Goal: Information Seeking & Learning: Learn about a topic

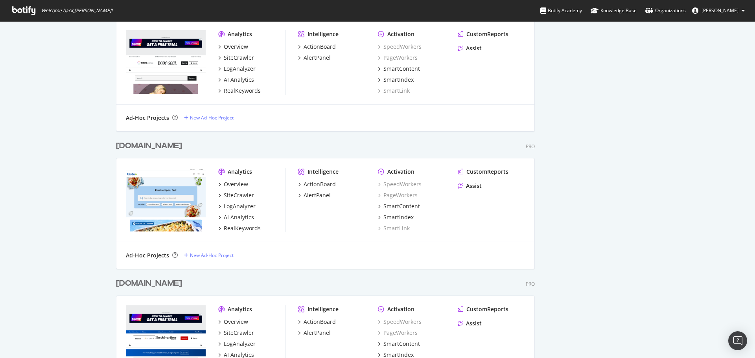
scroll to position [2302, 419]
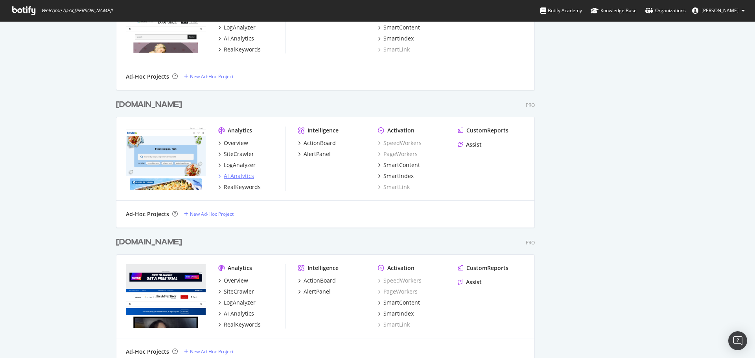
click at [230, 177] on div "AI Analytics" at bounding box center [239, 176] width 30 height 8
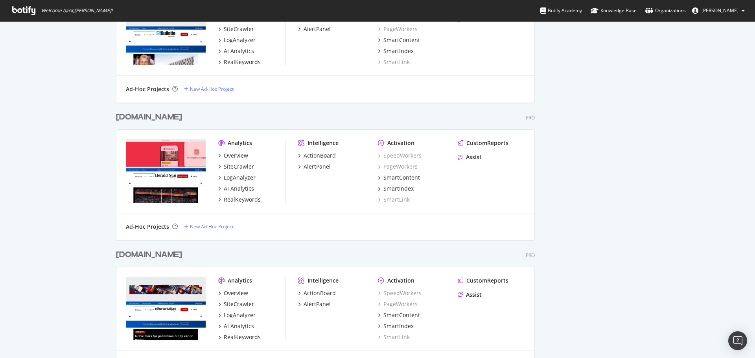
scroll to position [3195, 419]
click at [236, 154] on div "Overview" at bounding box center [236, 156] width 24 height 8
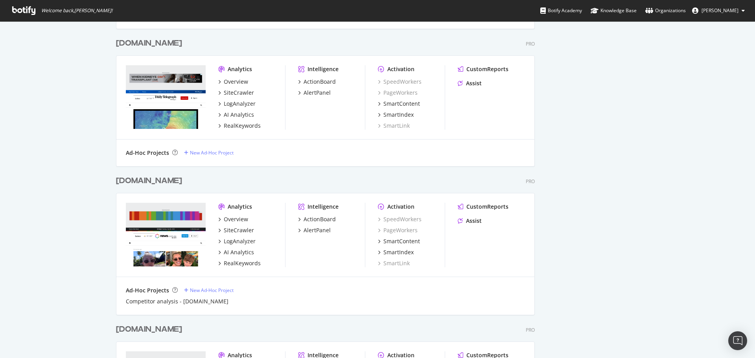
scroll to position [2300, 0]
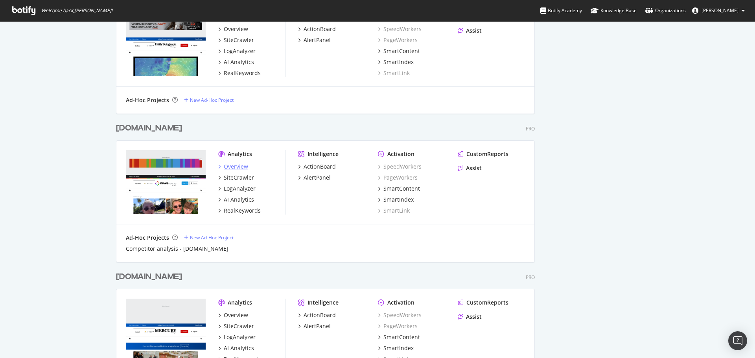
click at [237, 166] on div "Overview" at bounding box center [236, 167] width 24 height 8
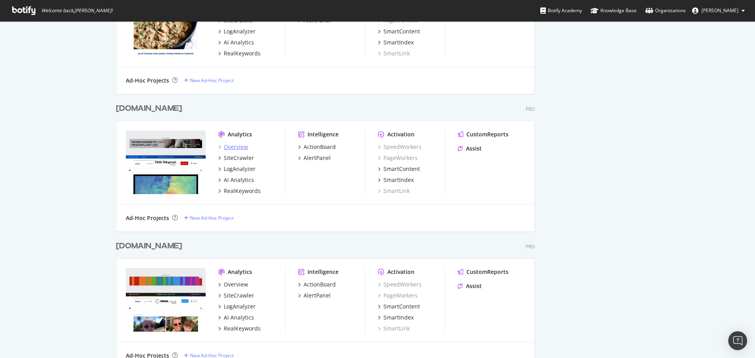
click at [234, 148] on div "Overview" at bounding box center [236, 147] width 24 height 8
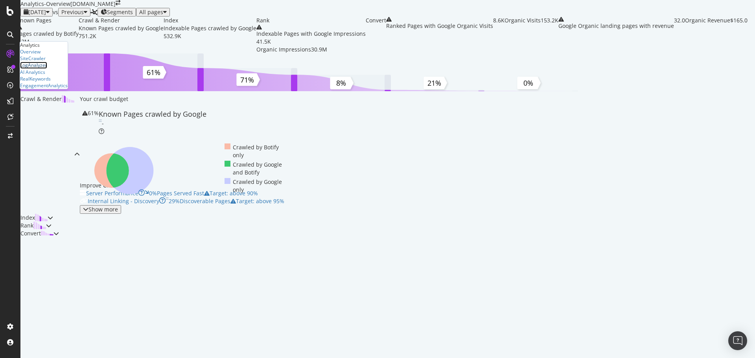
click at [39, 68] on div "LogAnalyzer" at bounding box center [33, 65] width 27 height 7
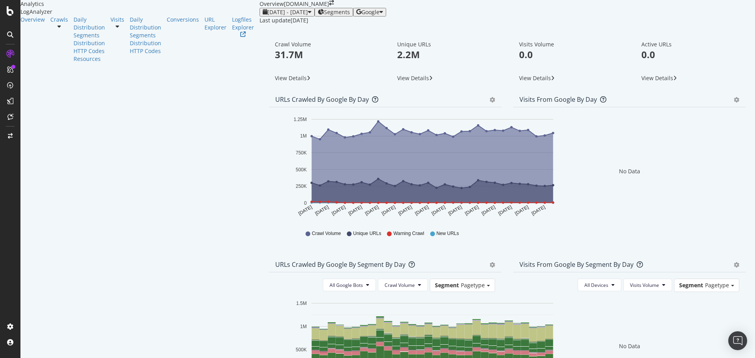
click at [380, 16] on span "Google" at bounding box center [371, 11] width 18 height 7
click at [714, 74] on div "OpenAI" at bounding box center [725, 73] width 54 height 11
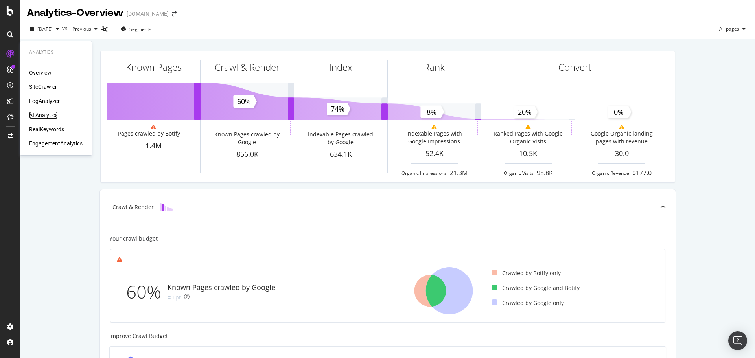
click at [49, 117] on div "AI Analytics" at bounding box center [43, 115] width 29 height 8
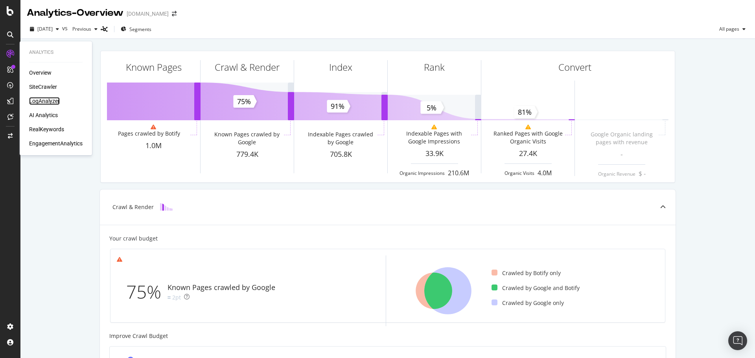
click at [46, 102] on div "LogAnalyzer" at bounding box center [44, 101] width 31 height 8
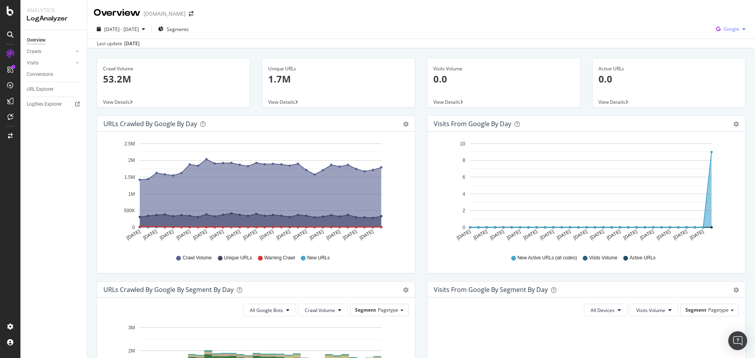
click at [740, 27] on div "button" at bounding box center [744, 29] width 9 height 5
click at [724, 74] on span "OpenAI" at bounding box center [731, 73] width 29 height 7
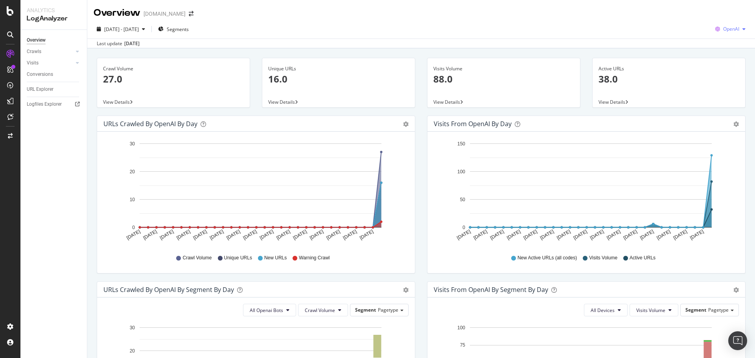
click at [726, 23] on div "2025 Sep. 7th - Oct. 6th Segments OpenAI Last update Oct. 07, 2025" at bounding box center [421, 34] width 668 height 29
click at [726, 26] on span "OpenAI" at bounding box center [732, 29] width 16 height 7
click at [714, 90] on div "Other AI Bots" at bounding box center [725, 88] width 54 height 11
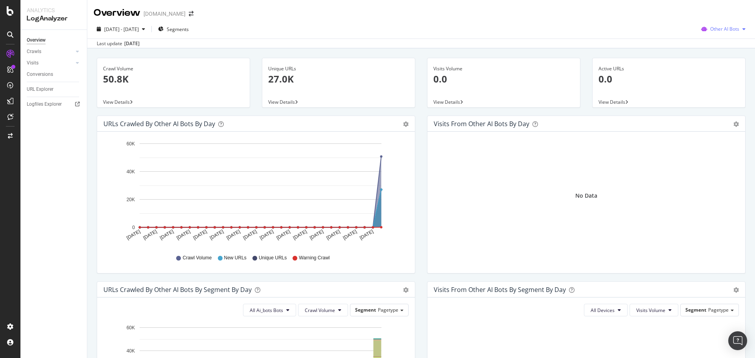
click at [724, 32] on span "Other AI Bots" at bounding box center [725, 29] width 29 height 7
click at [712, 60] on span "Bing" at bounding box center [727, 59] width 31 height 7
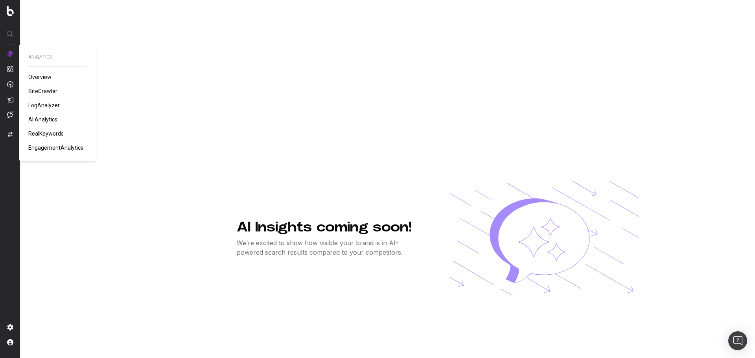
click at [48, 104] on span "LogAnalyzer" at bounding box center [43, 105] width 31 height 6
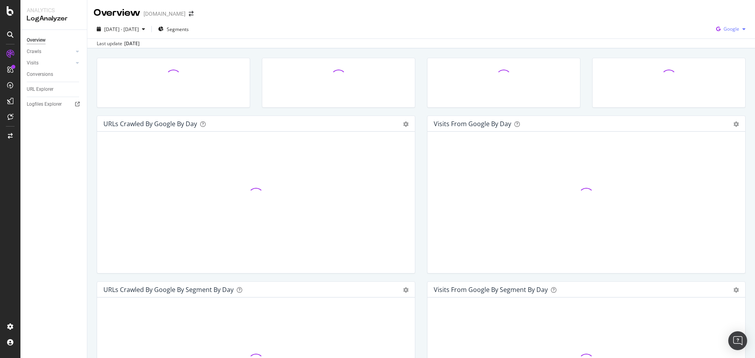
click at [740, 29] on div "button" at bounding box center [744, 29] width 9 height 5
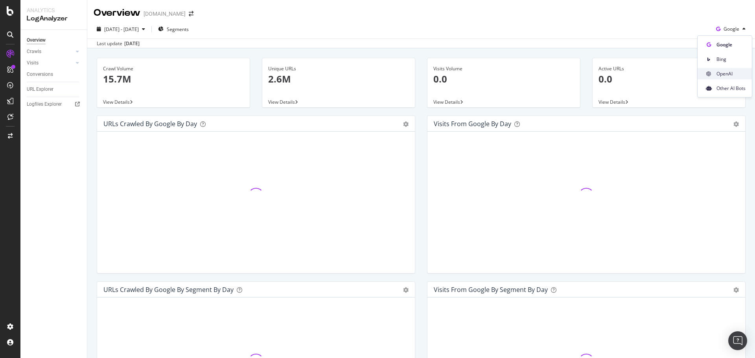
click at [730, 77] on span "OpenAI" at bounding box center [731, 73] width 29 height 7
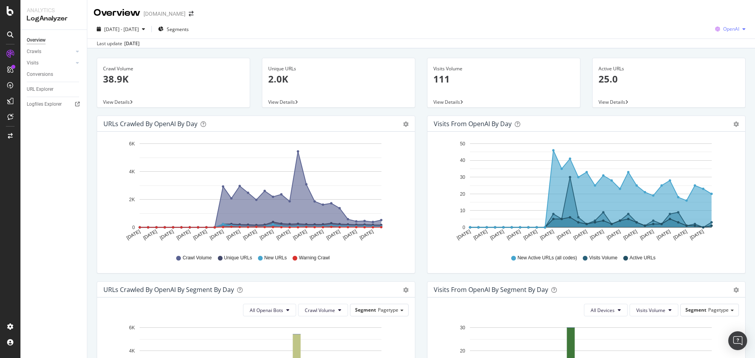
click at [724, 31] on span "OpenAI" at bounding box center [732, 29] width 16 height 7
click at [714, 89] on div "Other AI Bots" at bounding box center [725, 88] width 54 height 11
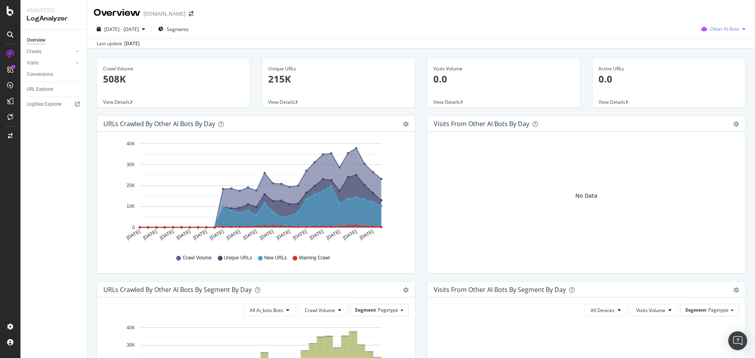
click at [743, 27] on icon "button" at bounding box center [744, 29] width 3 height 5
click at [709, 61] on div "Bing" at bounding box center [721, 59] width 56 height 11
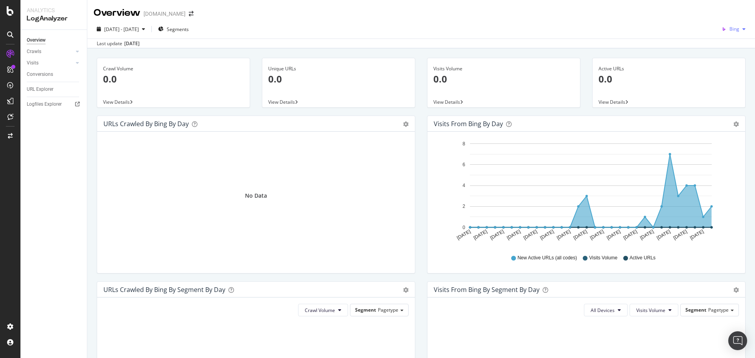
click at [730, 30] on span "Bing" at bounding box center [735, 29] width 10 height 7
click at [720, 86] on span "Other AI Bots" at bounding box center [731, 88] width 29 height 7
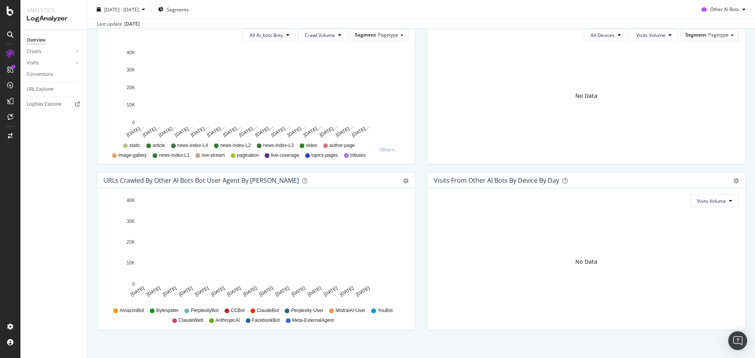
scroll to position [283, 0]
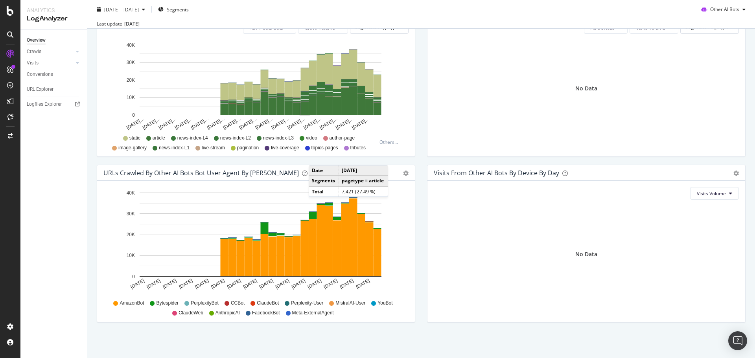
click at [416, 257] on div "URLs Crawled by Other AI Bots bot User Agent By Day Timeline (by Value) Timelin…" at bounding box center [256, 248] width 331 height 166
